Goal: Task Accomplishment & Management: Use online tool/utility

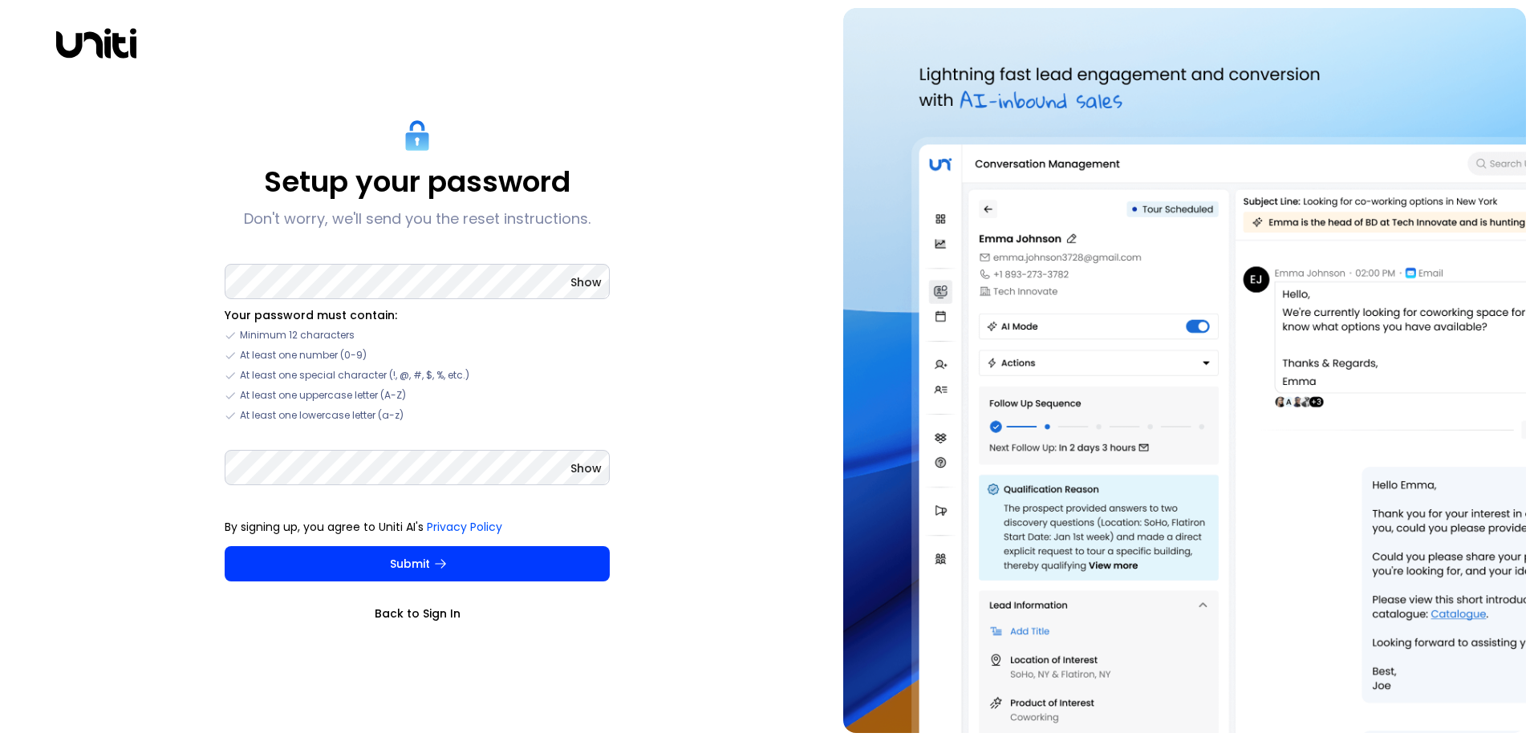
click at [431, 614] on link "Back to Sign In" at bounding box center [417, 614] width 385 height 16
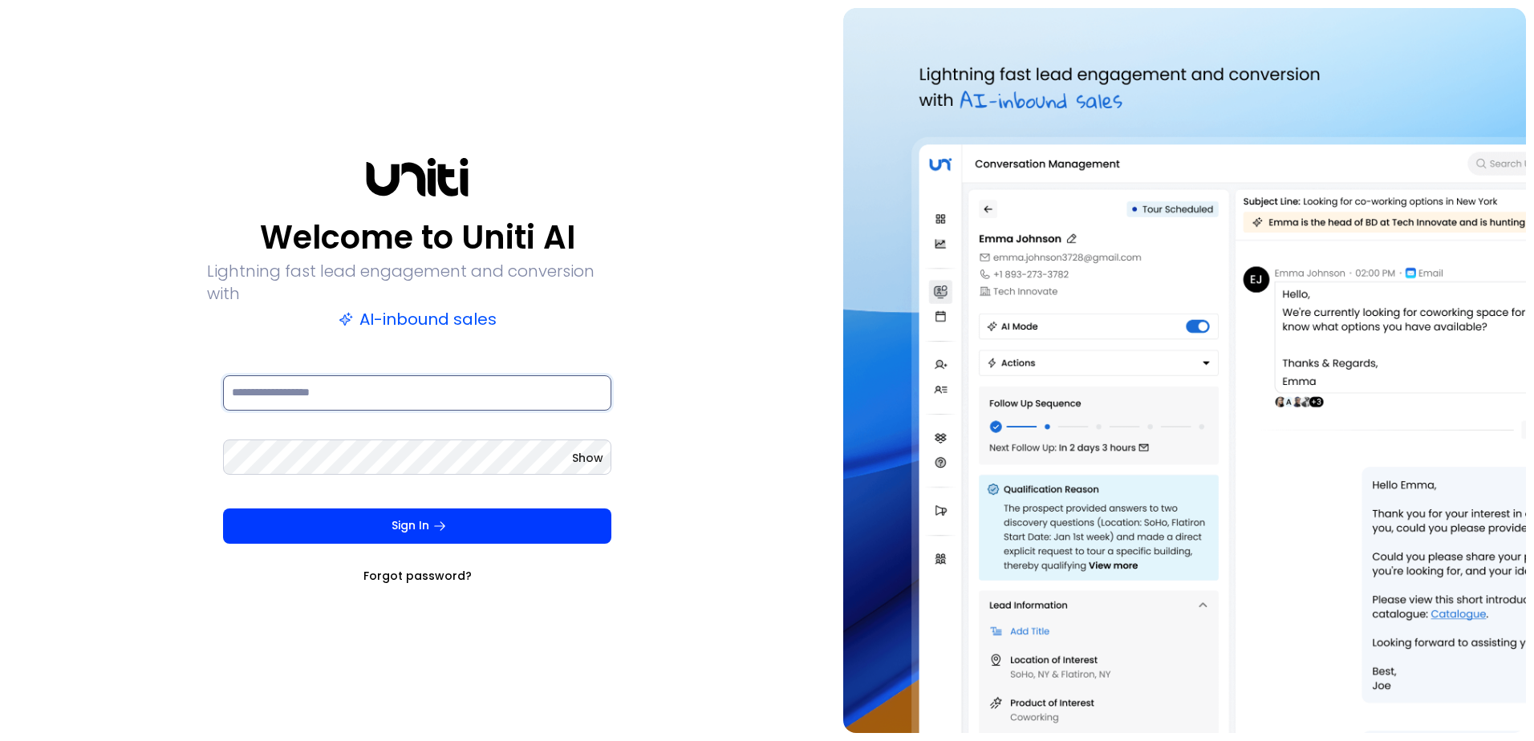
type input "**********"
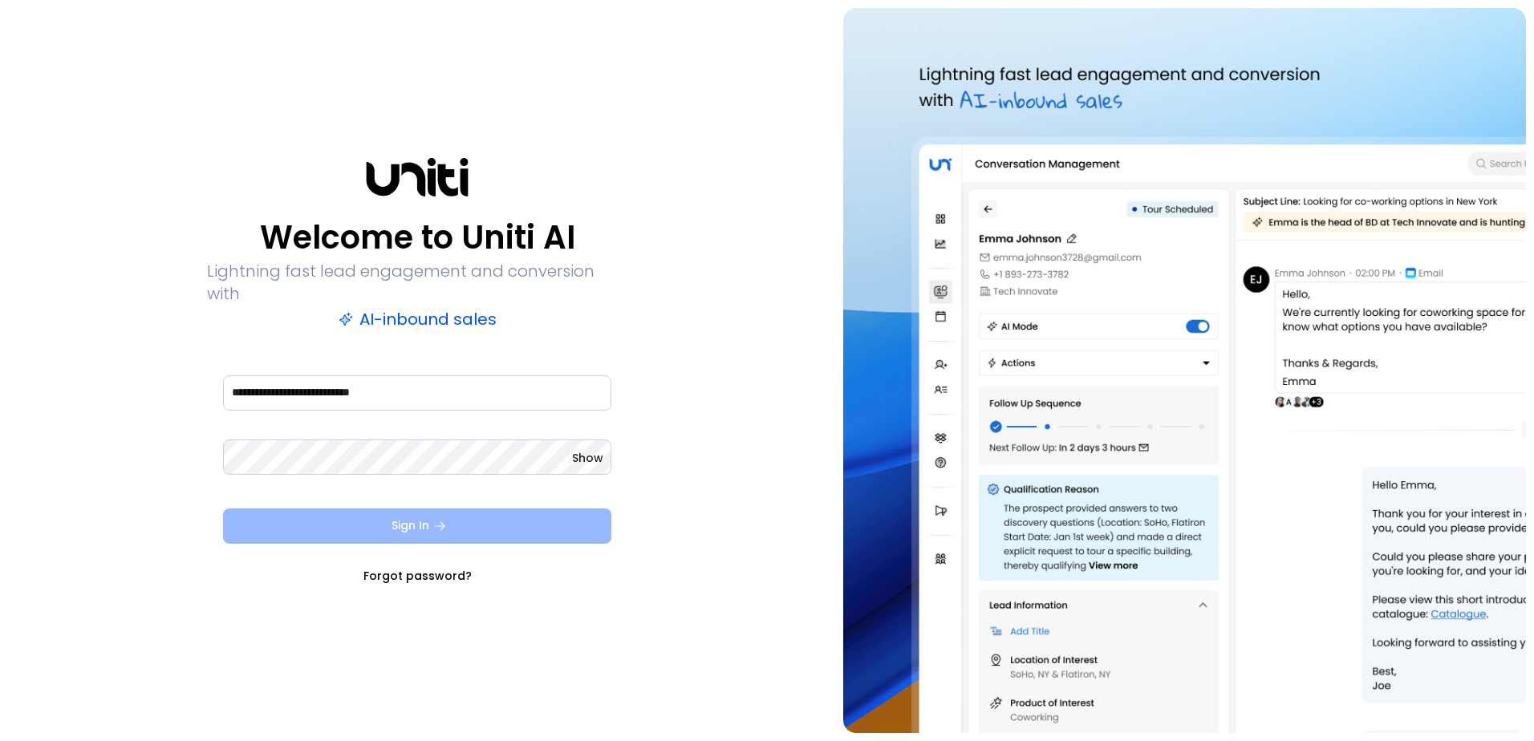
click at [499, 525] on button "Sign In" at bounding box center [417, 526] width 388 height 35
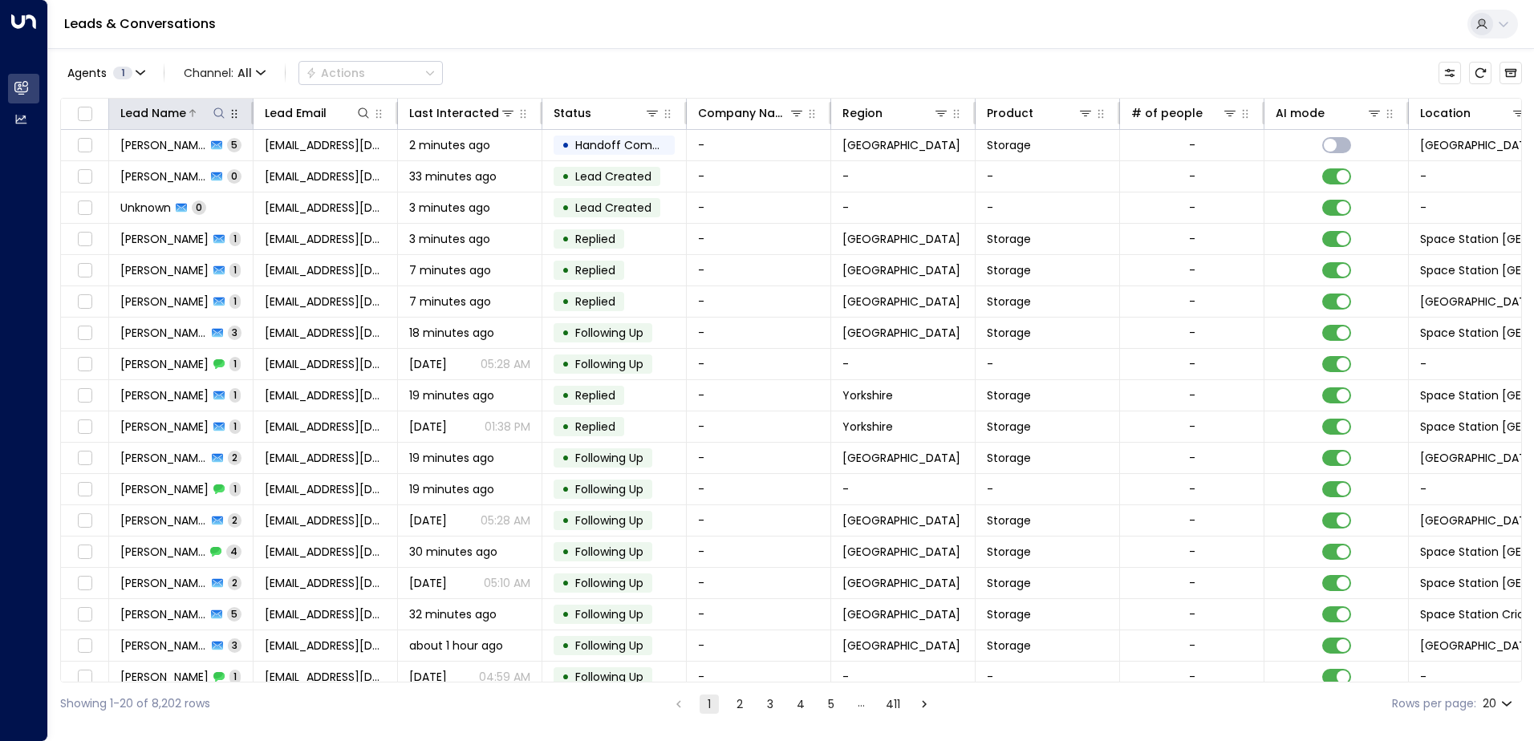
click at [221, 111] on icon at bounding box center [219, 113] width 13 height 13
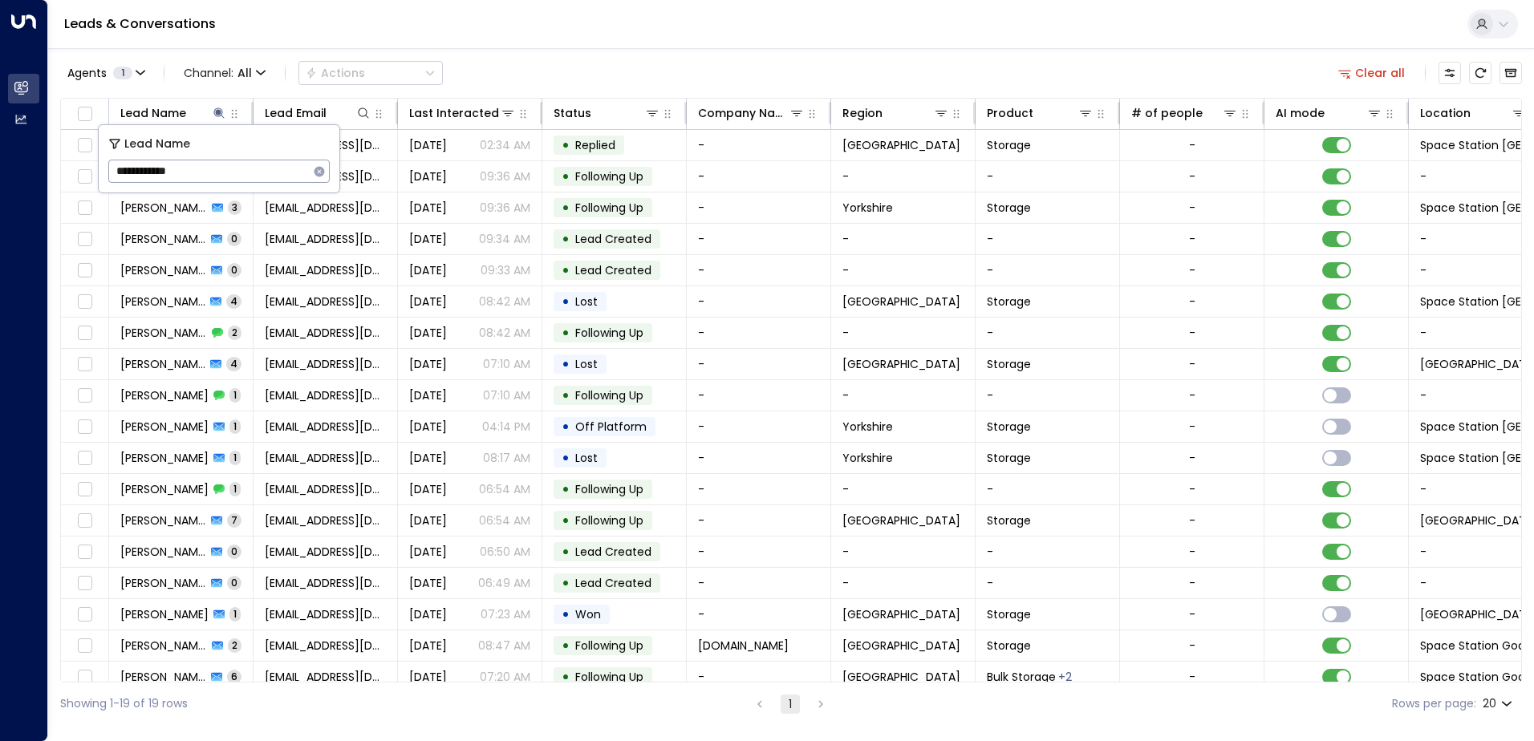
type input "**********"
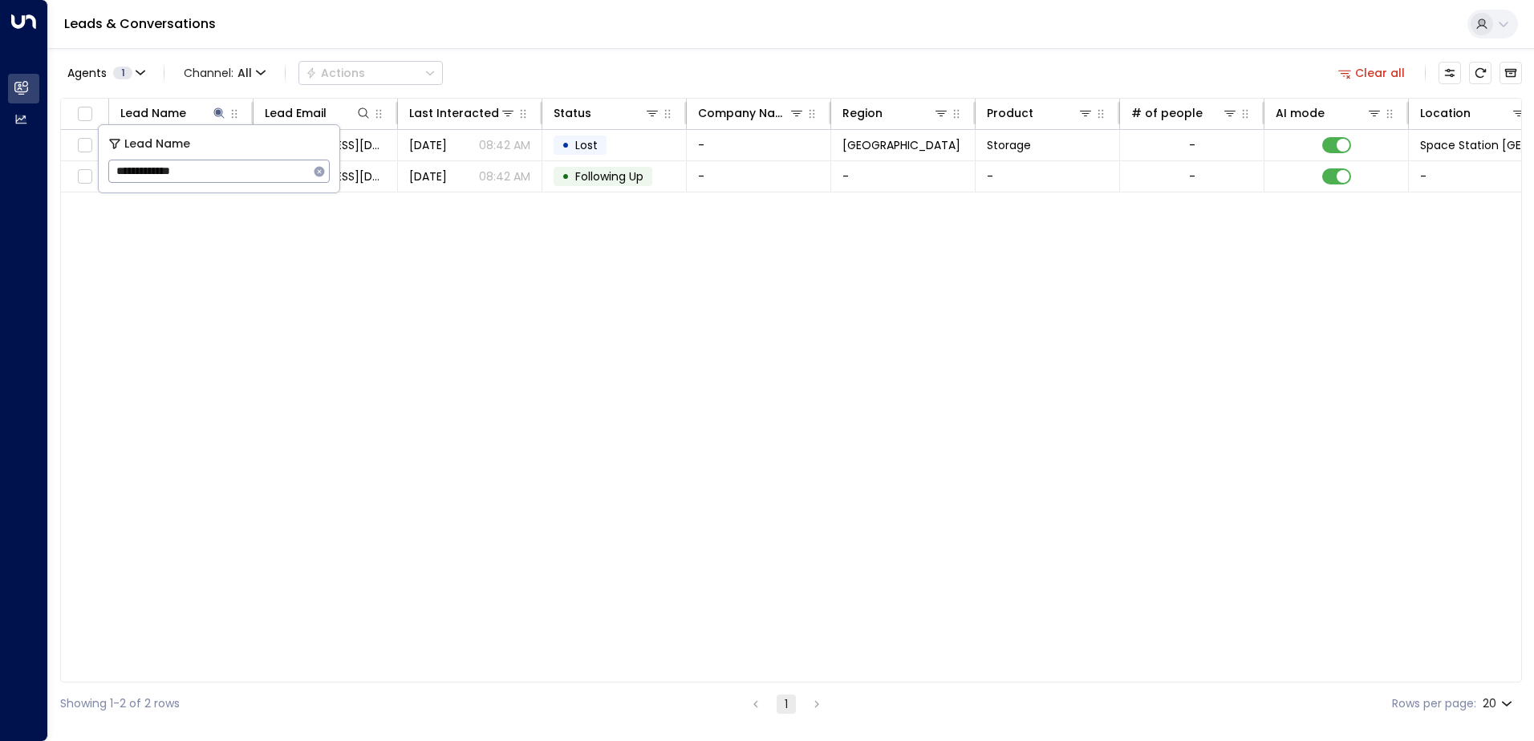
click at [370, 248] on div "Lead Name Lead Email Last Interacted Status Company Name Region Product # of pe…" at bounding box center [791, 390] width 1462 height 585
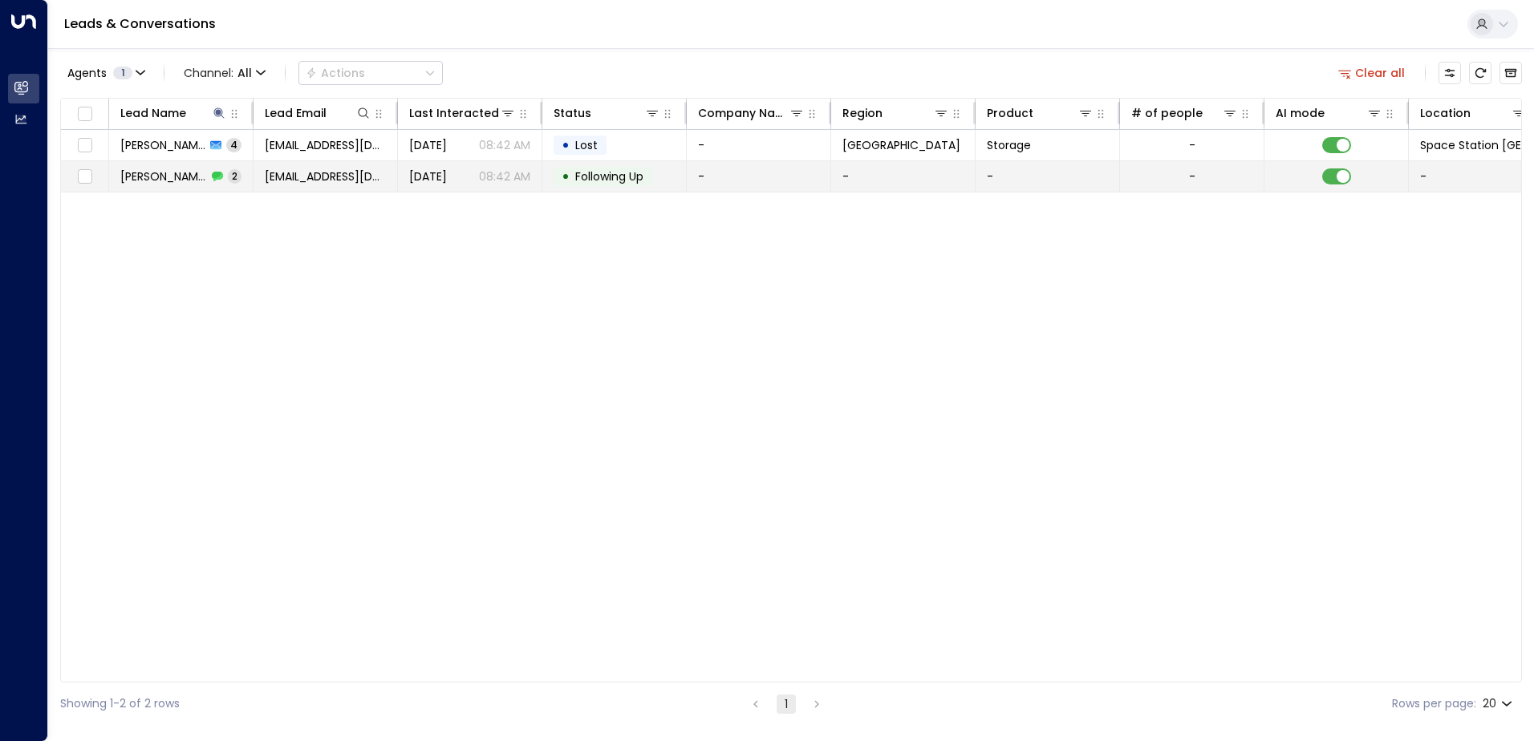
click at [150, 175] on span "Joan Mitchell" at bounding box center [163, 176] width 87 height 16
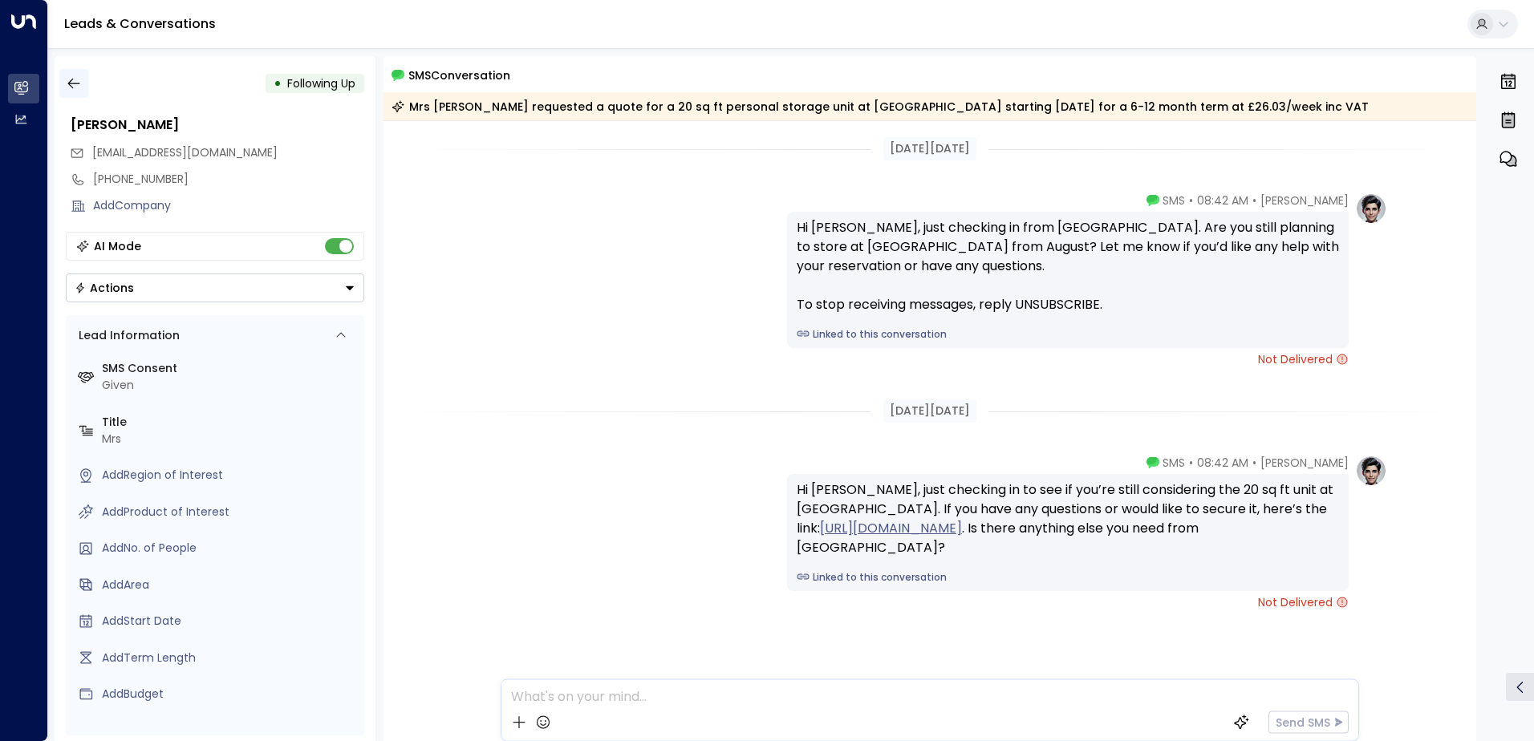
click at [81, 83] on icon "button" at bounding box center [74, 83] width 16 height 16
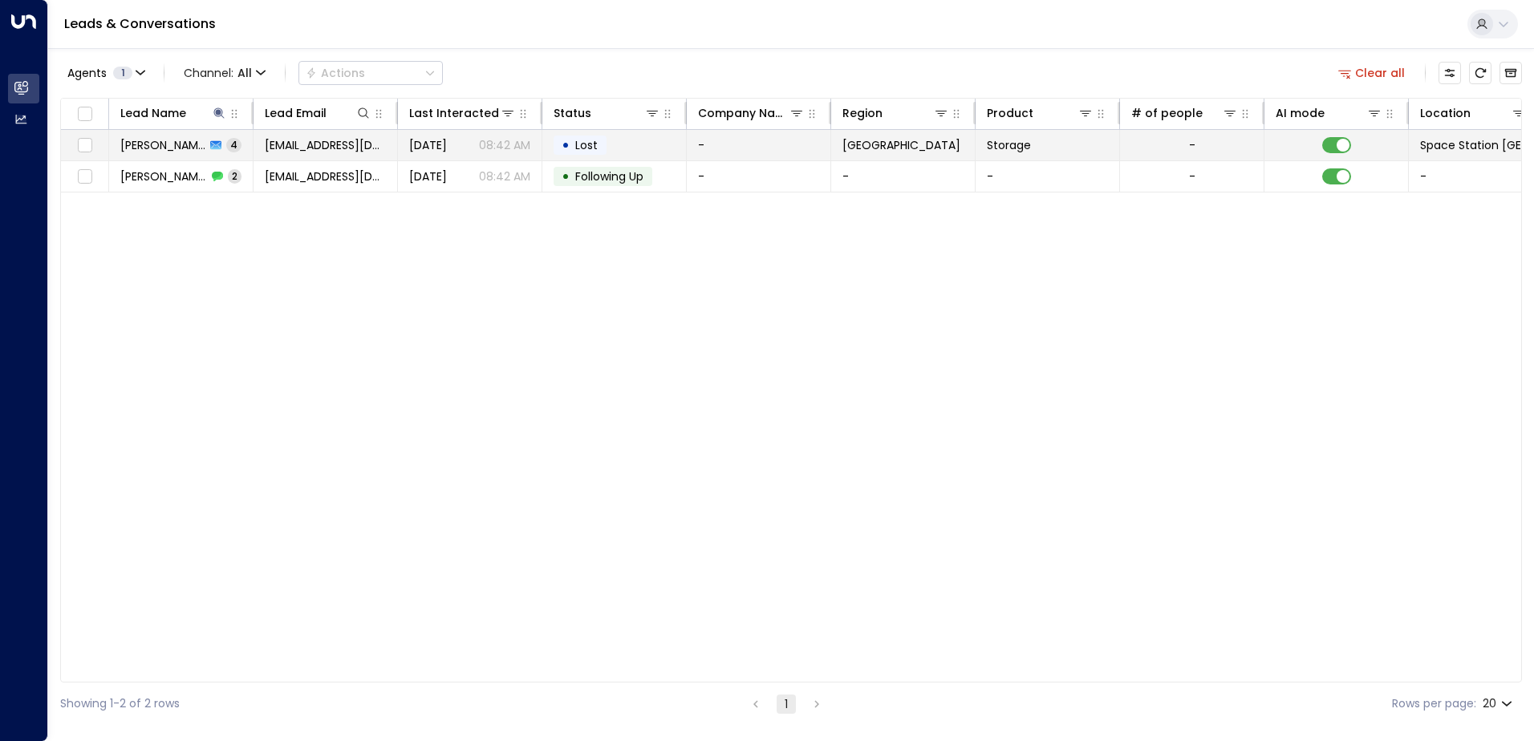
click at [167, 142] on span "Joan Mitchell" at bounding box center [162, 145] width 85 height 16
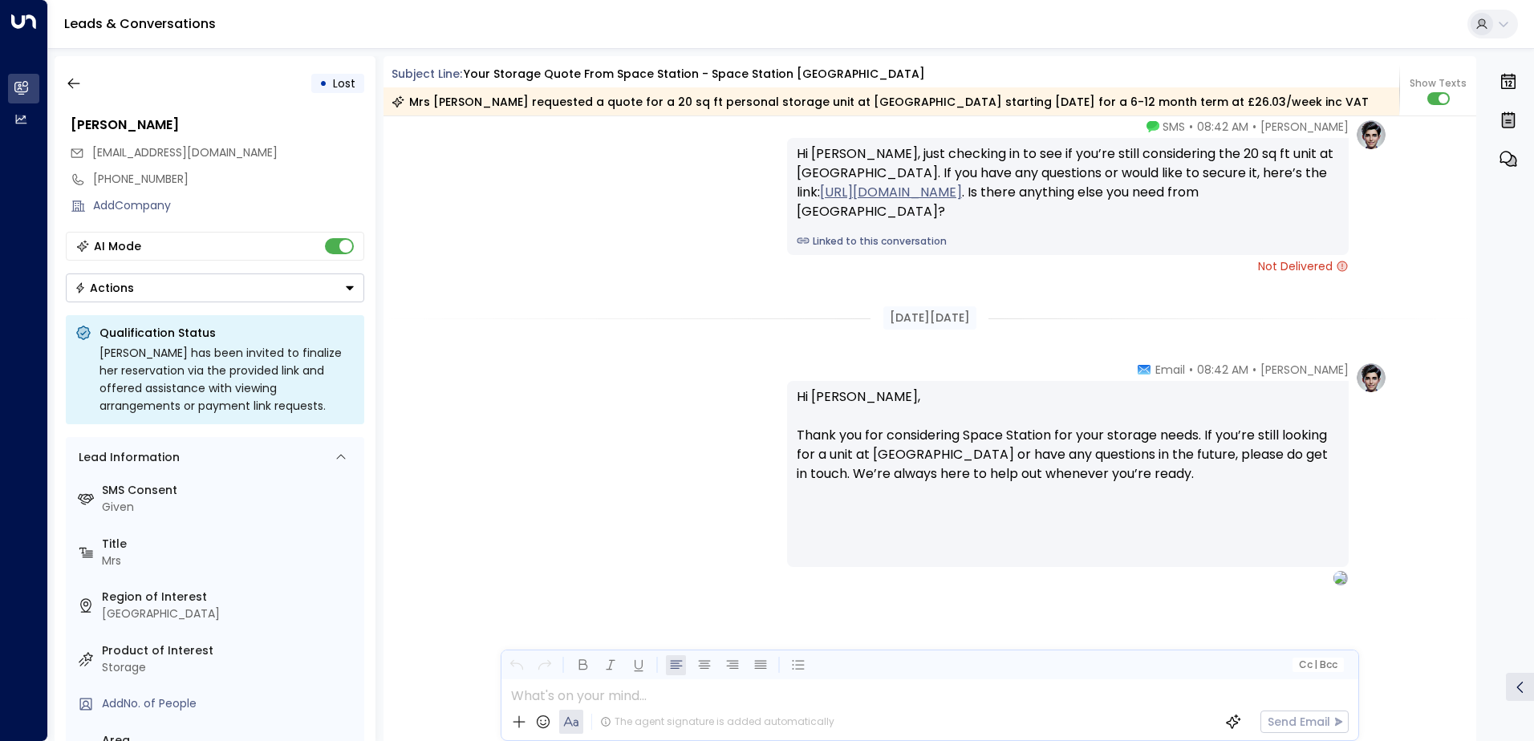
scroll to position [2402, 0]
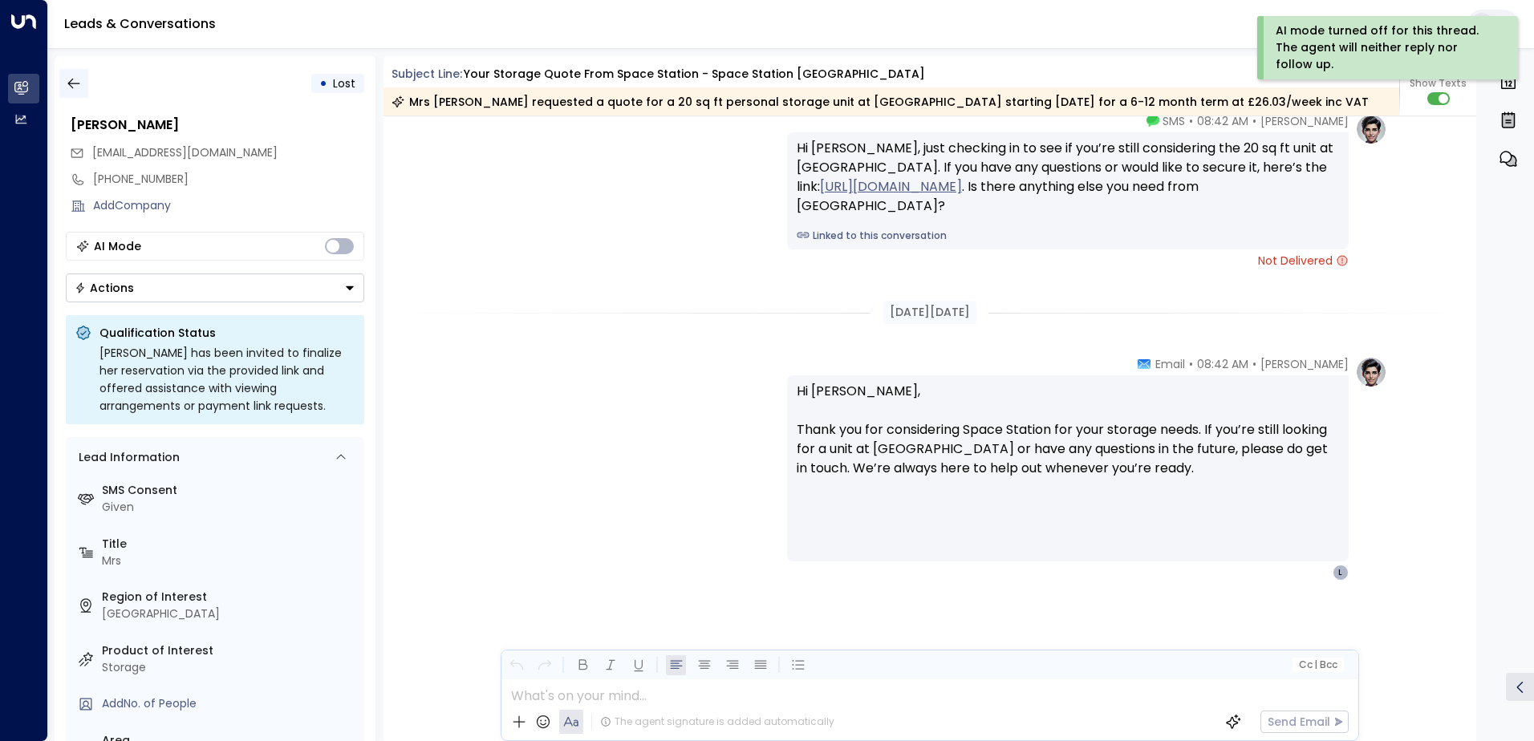
click at [66, 81] on icon "button" at bounding box center [74, 83] width 16 height 16
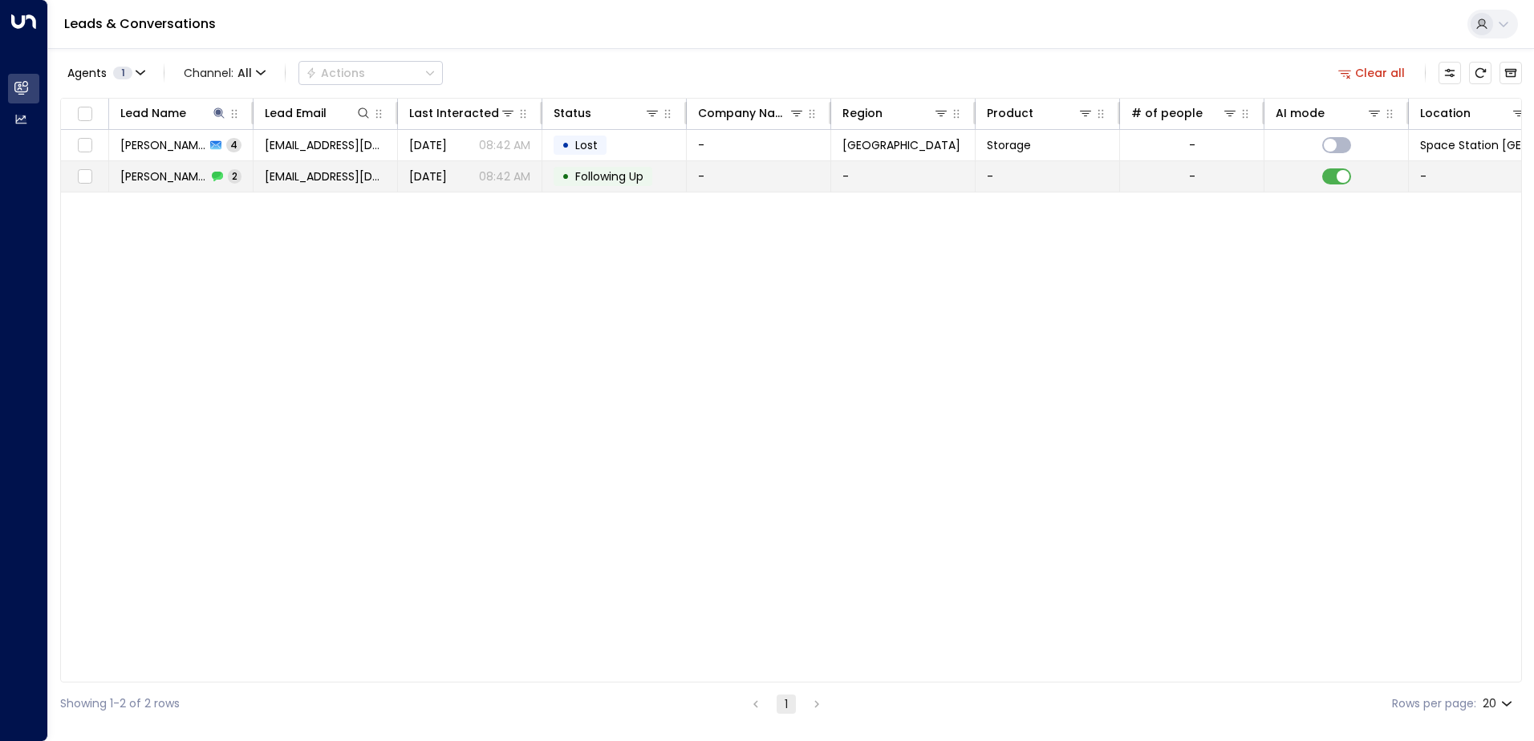
click at [187, 172] on span "Joan Mitchell" at bounding box center [163, 176] width 87 height 16
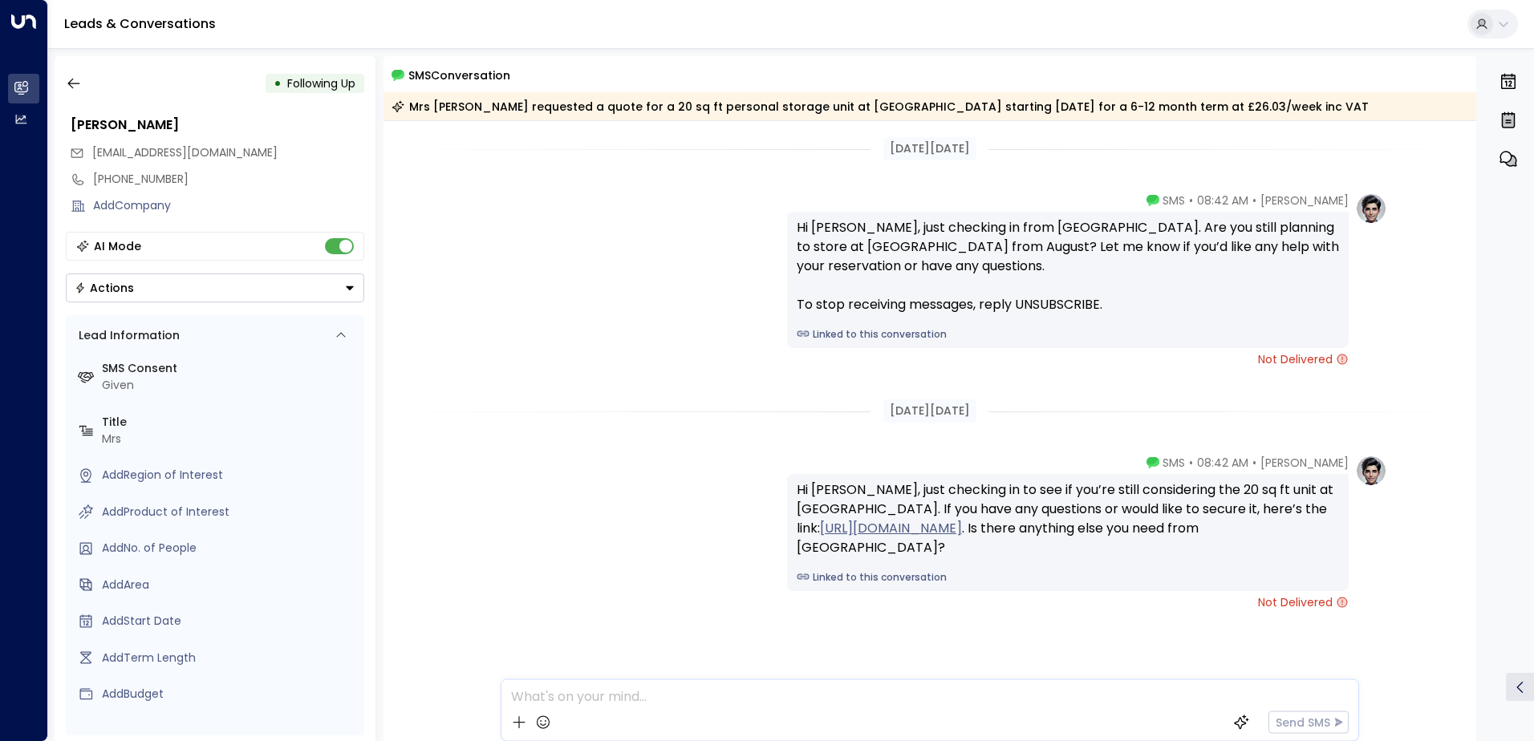
scroll to position [30, 0]
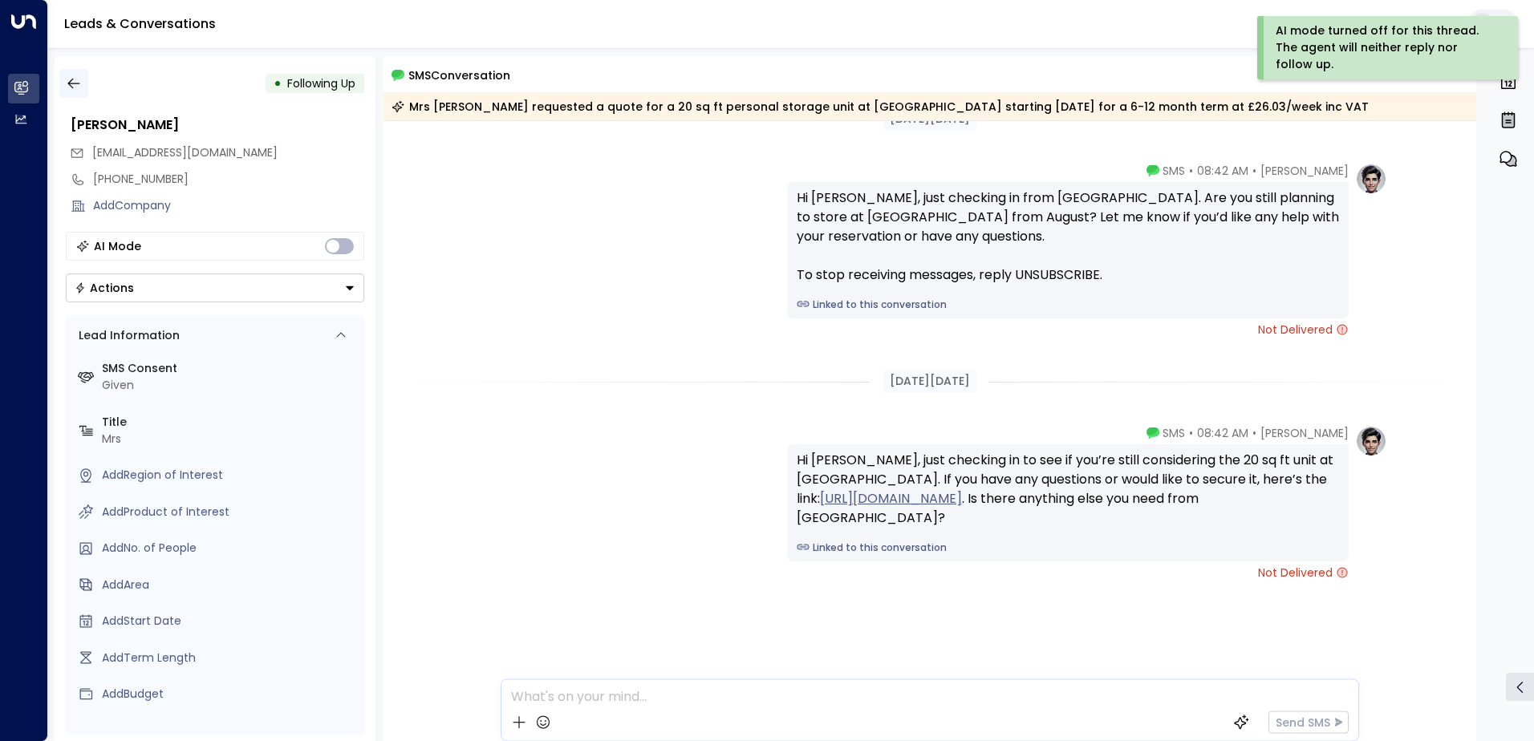
click at [63, 79] on button "button" at bounding box center [73, 83] width 29 height 29
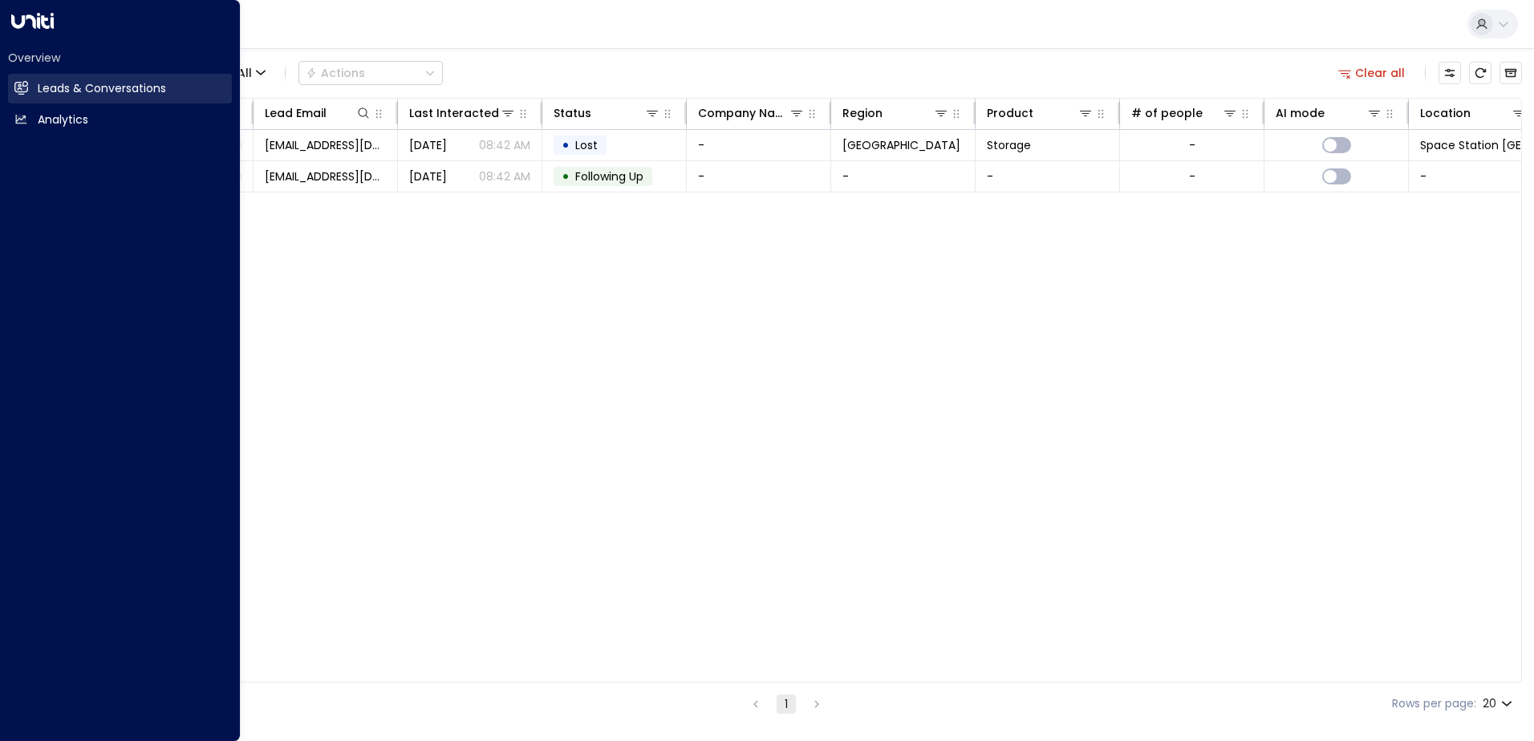
click at [49, 86] on h2 "Leads & Conversations" at bounding box center [102, 88] width 128 height 17
